Goal: Task Accomplishment & Management: Complete application form

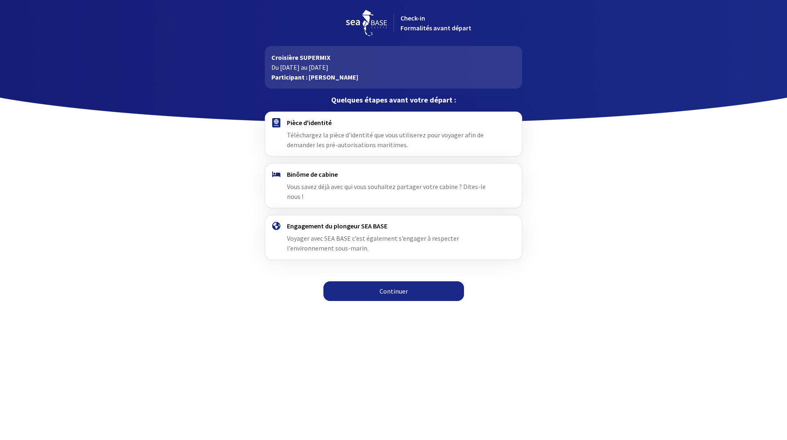
click at [379, 281] on link "Continuer" at bounding box center [393, 291] width 141 height 20
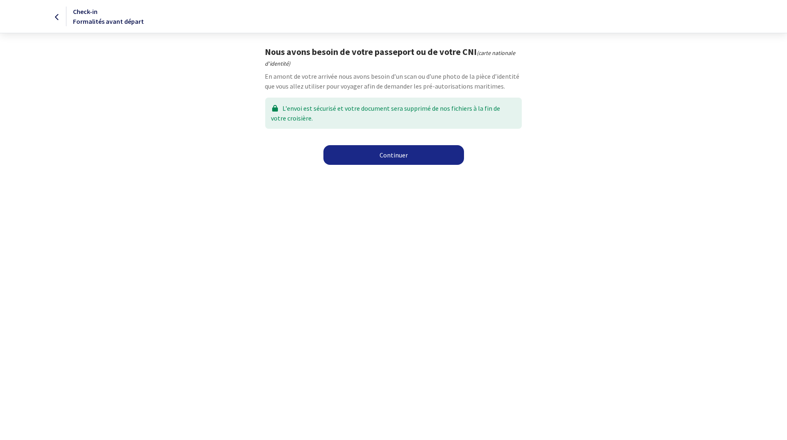
click at [309, 73] on p "En amont de votre arrivée nous avons besoin d’un scan ou d’une photo de la pièc…" at bounding box center [393, 81] width 257 height 20
click at [398, 151] on link "Continuer" at bounding box center [393, 155] width 141 height 20
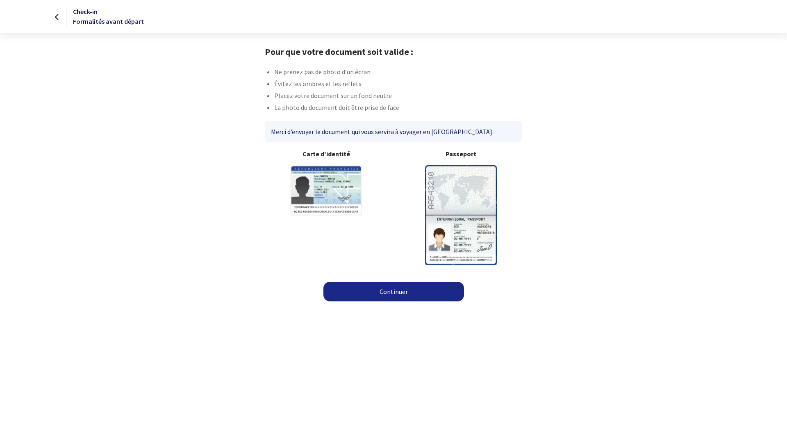
click at [459, 198] on img at bounding box center [461, 215] width 72 height 100
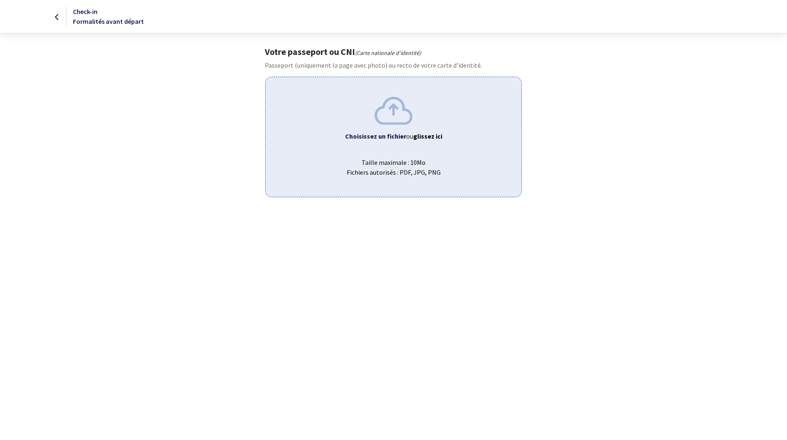
click at [389, 148] on div "Choisissez un fichier ou glissez ici Taille maximale : 10Mo Fichiers autorisés …" at bounding box center [393, 137] width 256 height 120
click at [369, 166] on span "Taille maximale : 10Mo Fichiers autorisés : PDF, JPG, PNG" at bounding box center [393, 164] width 242 height 26
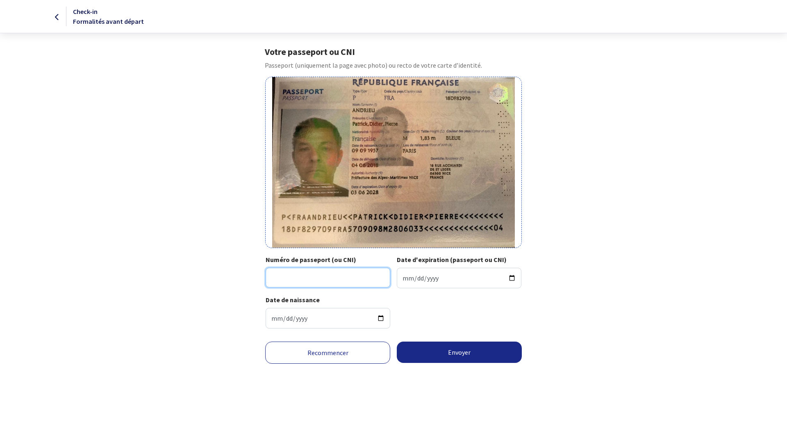
click at [277, 276] on input "Numéro de passeport (ou CNI)" at bounding box center [328, 278] width 125 height 20
type input "18df82970"
click at [407, 277] on input "Date d'expiration (passeport ou CNI)" at bounding box center [459, 278] width 125 height 20
type input "2028-06-03"
click at [406, 312] on div "Date de naissance 1957-09-09" at bounding box center [393, 315] width 255 height 40
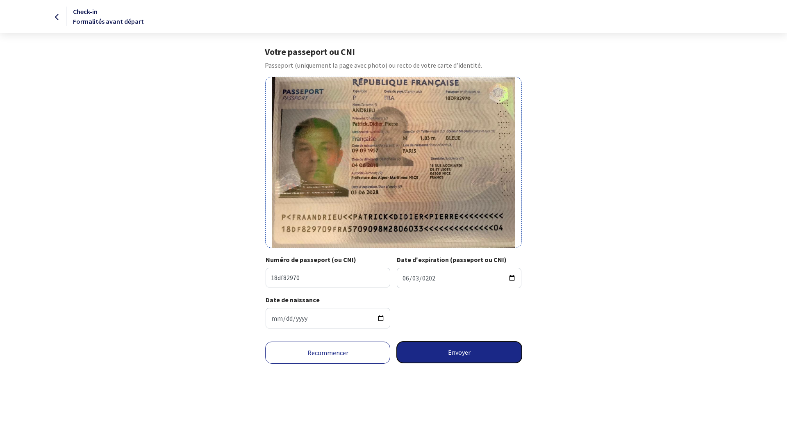
click at [453, 352] on button "Envoyer" at bounding box center [459, 351] width 125 height 21
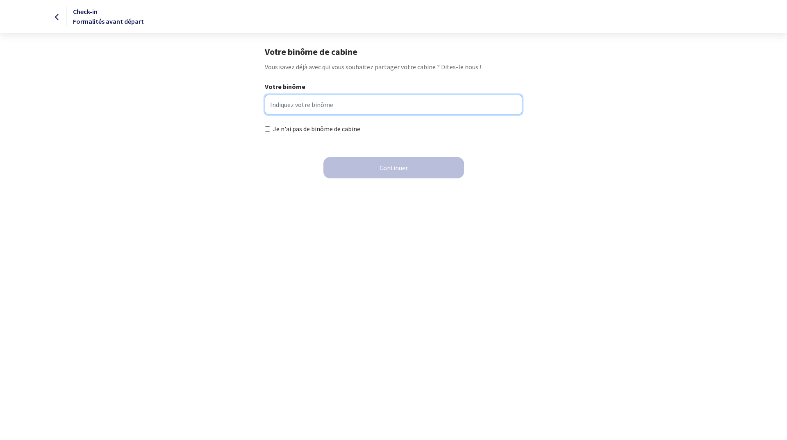
click at [302, 103] on input "Votre binôme" at bounding box center [393, 105] width 257 height 20
type input "Fred STAUFFER"
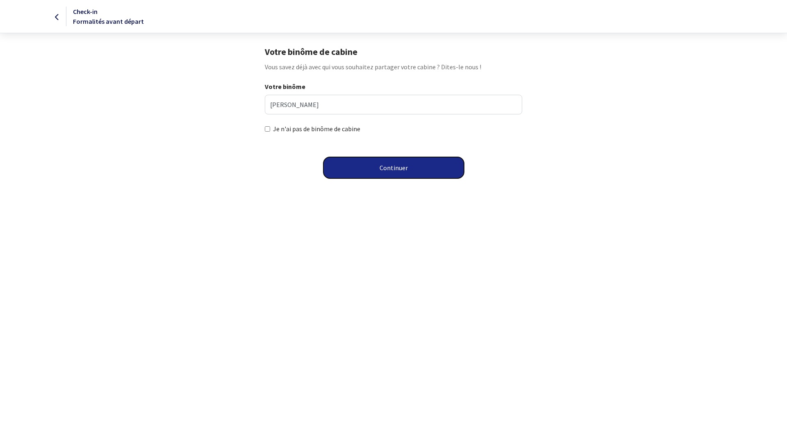
click at [403, 169] on button "Continuer" at bounding box center [393, 167] width 141 height 21
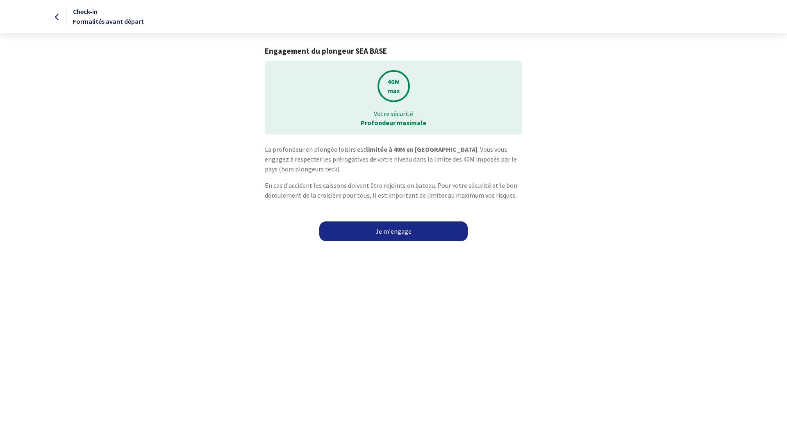
click at [389, 230] on link "Je m'engage" at bounding box center [393, 231] width 148 height 20
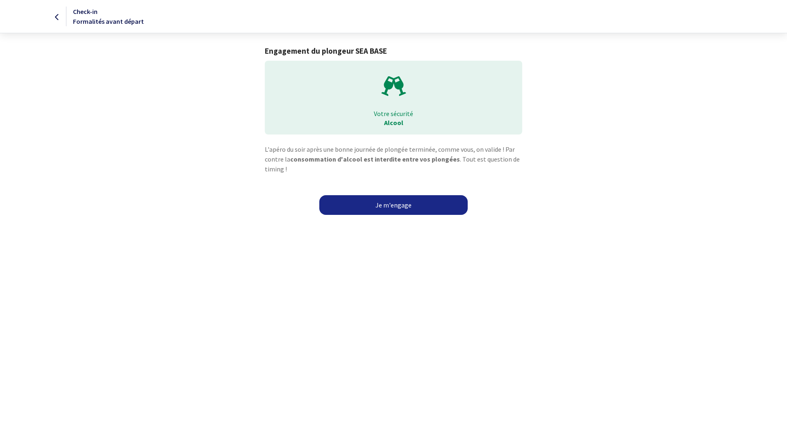
click at [386, 205] on link "Je m'engage" at bounding box center [393, 205] width 148 height 20
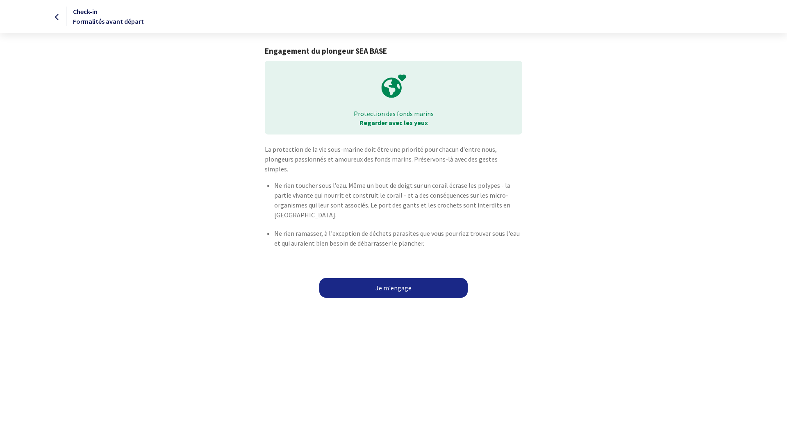
click at [380, 278] on link "Je m'engage" at bounding box center [393, 288] width 148 height 20
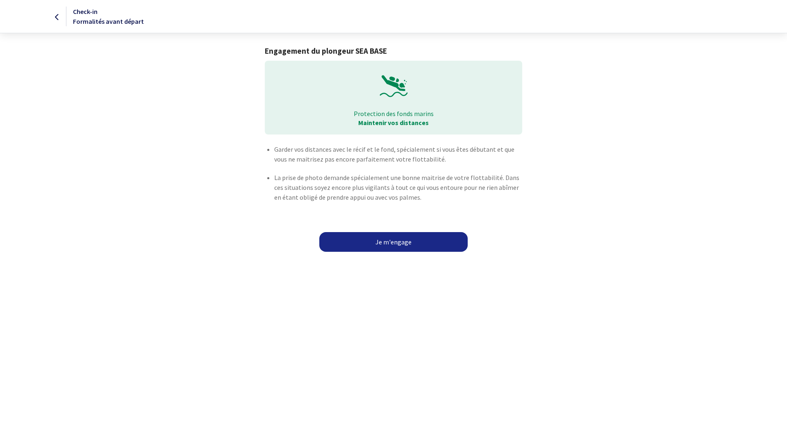
click at [393, 241] on link "Je m'engage" at bounding box center [393, 242] width 148 height 20
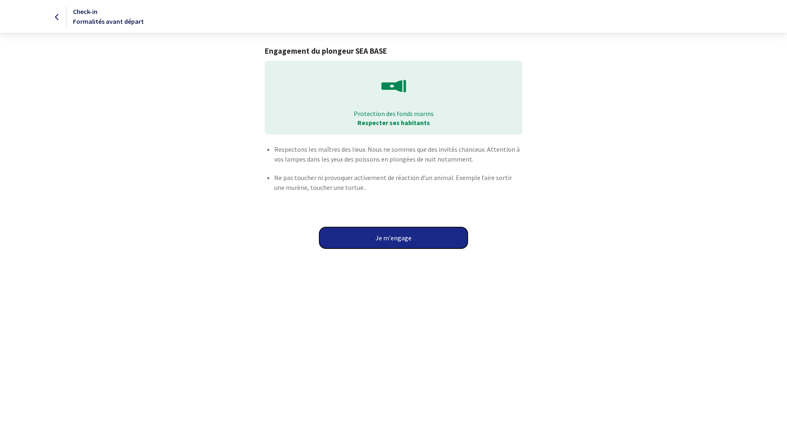
click at [394, 237] on button "Je m'engage" at bounding box center [393, 237] width 148 height 21
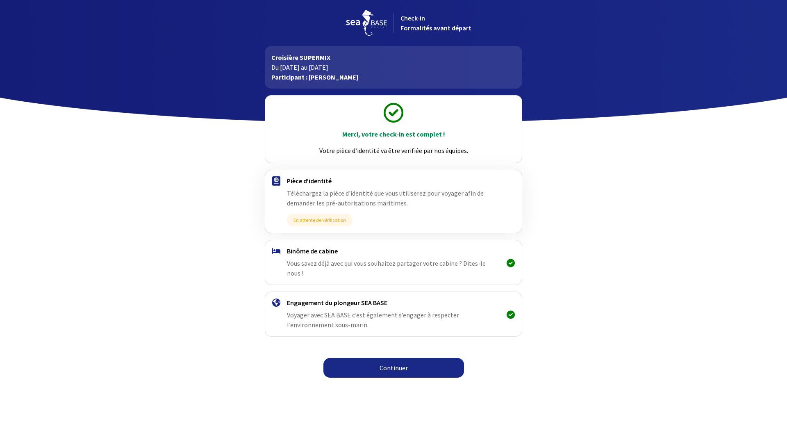
click at [389, 361] on link "Continuer" at bounding box center [393, 368] width 141 height 20
click at [391, 358] on link "Continuer" at bounding box center [393, 368] width 141 height 20
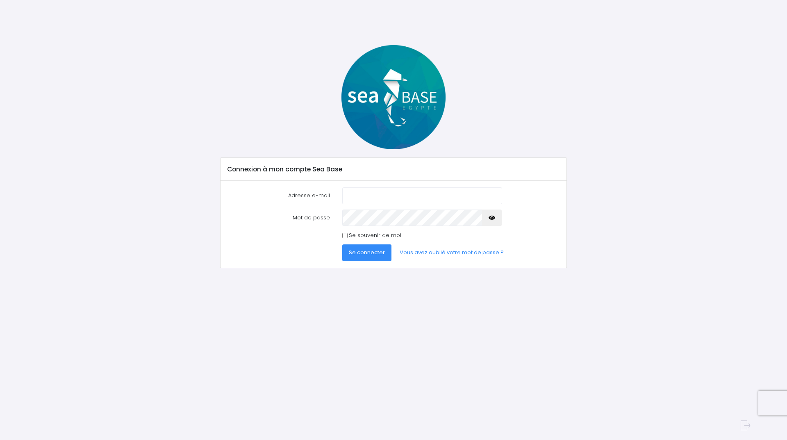
type input "patrick1andrieu@gmail.com"
click at [355, 256] on span "Se connecter" at bounding box center [367, 252] width 36 height 8
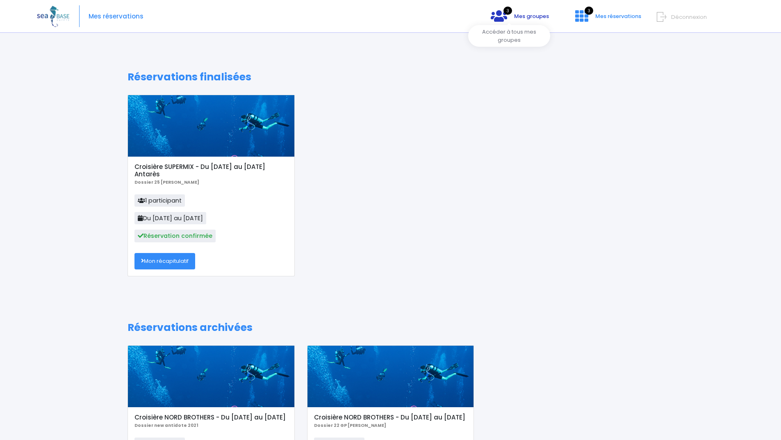
click at [503, 14] on span "3" at bounding box center [507, 11] width 9 height 8
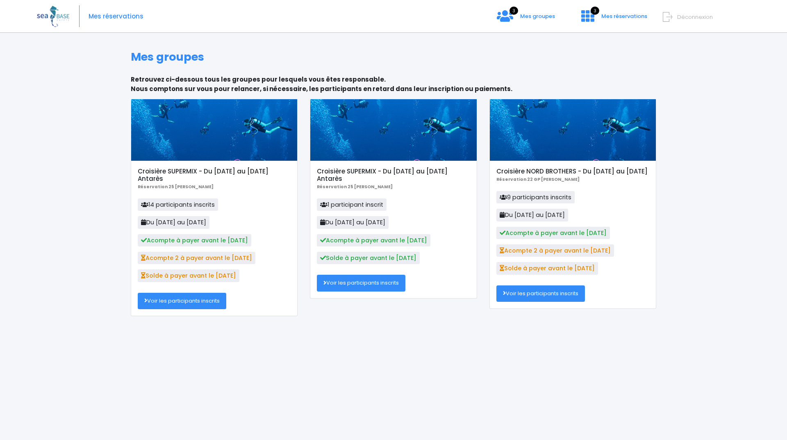
click at [180, 302] on link "Voir les participants inscrits" at bounding box center [182, 301] width 89 height 16
click at [581, 16] on icon at bounding box center [587, 15] width 13 height 13
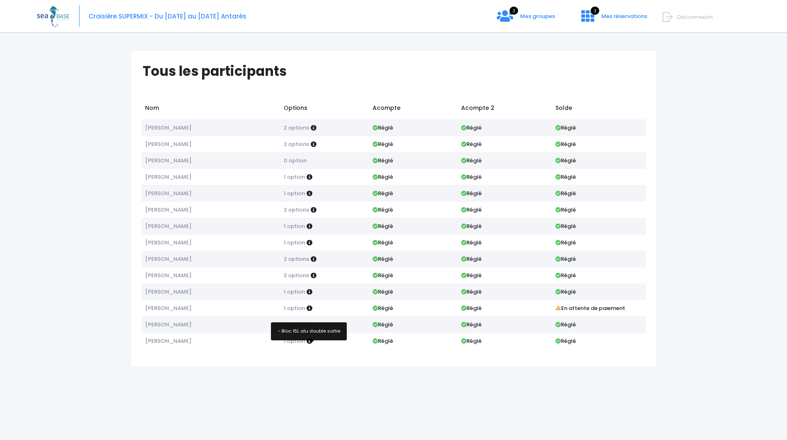
click at [312, 344] on icon at bounding box center [310, 341] width 6 height 6
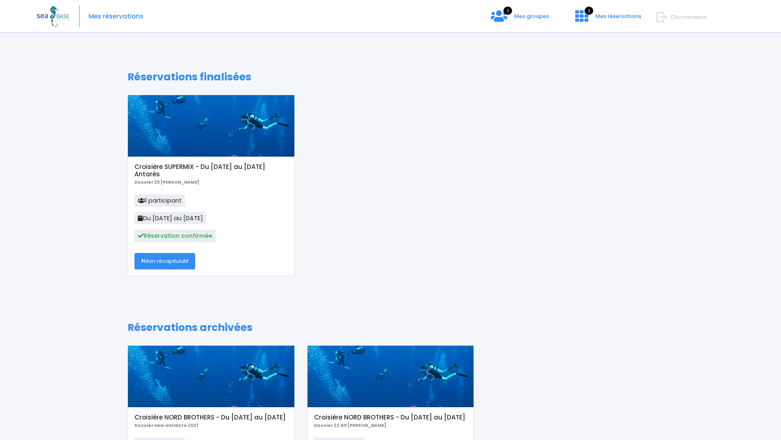
click at [162, 262] on link "Mon récapitulatif" at bounding box center [164, 261] width 61 height 16
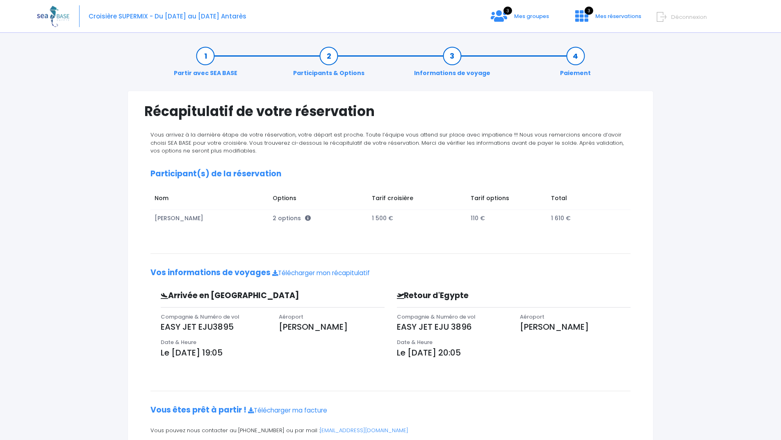
click at [657, 15] on icon at bounding box center [661, 17] width 9 height 14
